Goal: Task Accomplishment & Management: Manage account settings

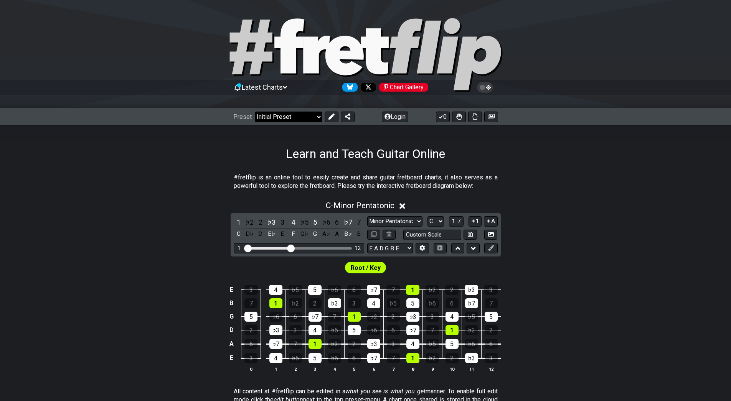
click at [318, 115] on select "Welcome to #fretflip! Initial Preset Custom Preset Minor Pentatonic Major Penta…" at bounding box center [289, 117] width 68 height 11
drag, startPoint x: 569, startPoint y: 149, endPoint x: 564, endPoint y: 149, distance: 5.0
click at [567, 149] on div "Learn and Teach Guitar Online" at bounding box center [365, 143] width 731 height 36
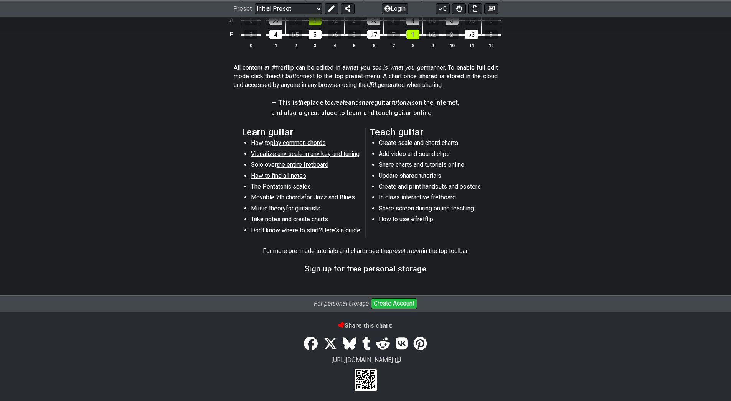
scroll to position [327, 0]
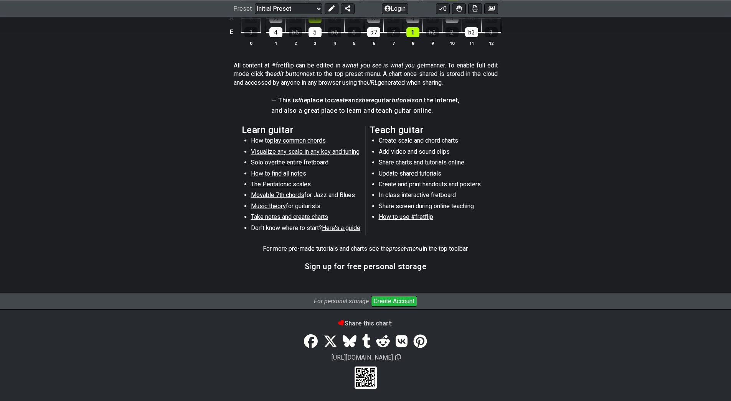
click at [393, 302] on button "Create Account" at bounding box center [394, 301] width 46 height 11
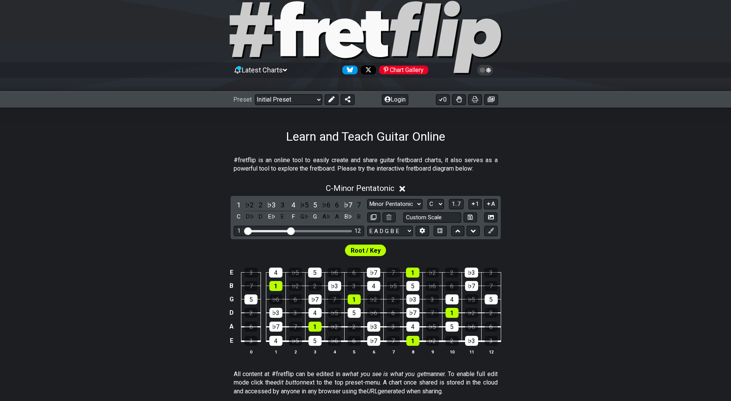
scroll to position [0, 0]
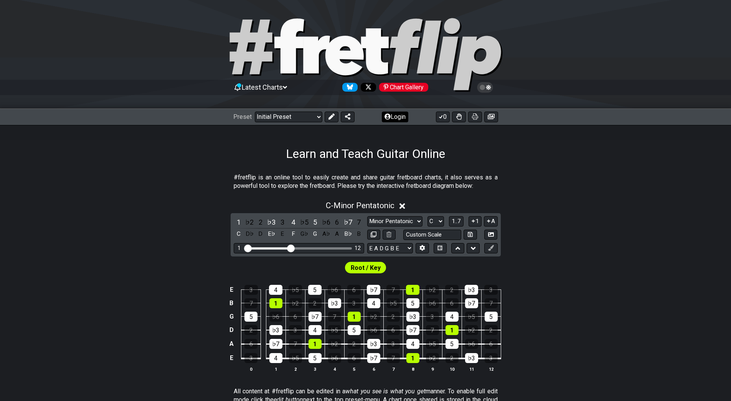
click at [392, 117] on button "Login" at bounding box center [395, 117] width 26 height 11
click at [391, 115] on button "Login" at bounding box center [395, 117] width 26 height 11
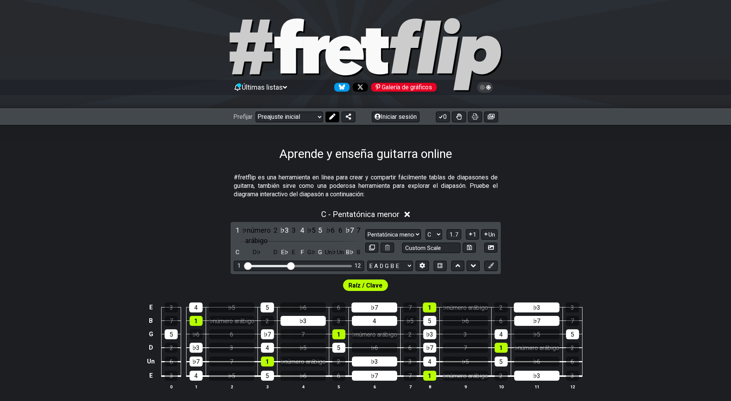
click at [337, 115] on button at bounding box center [332, 117] width 14 height 11
click at [337, 115] on font "Iniciar sesión" at bounding box center [331, 116] width 36 height 7
